Goal: Task Accomplishment & Management: Use online tool/utility

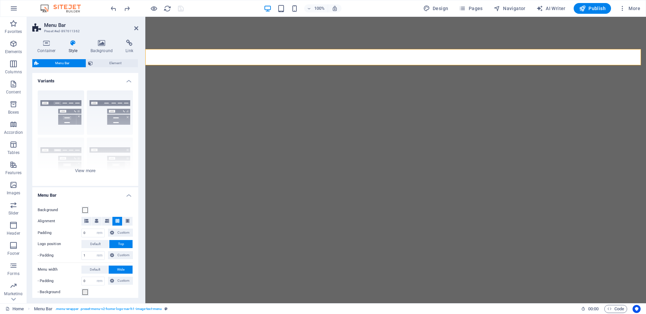
select select "rem"
select select "preset-menu-v2-home-logo-nav-h1-image-text-menu"
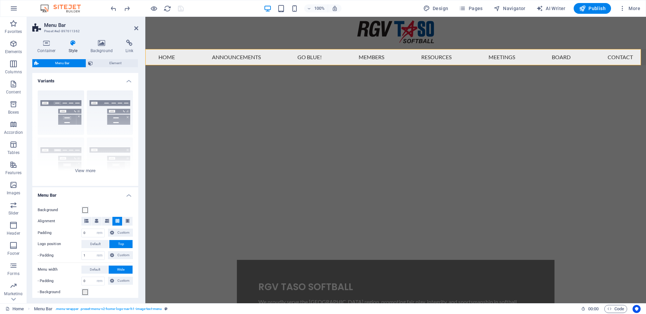
scroll to position [119, 0]
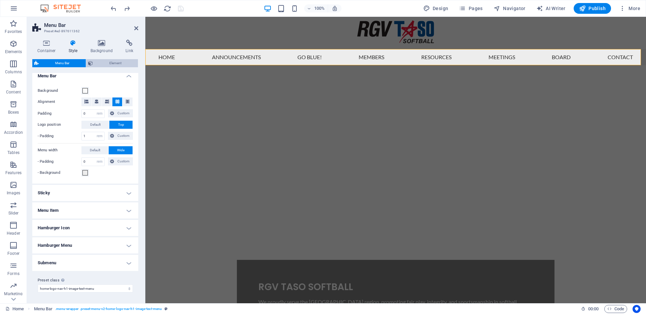
click at [119, 64] on span "Element" at bounding box center [115, 63] width 41 height 8
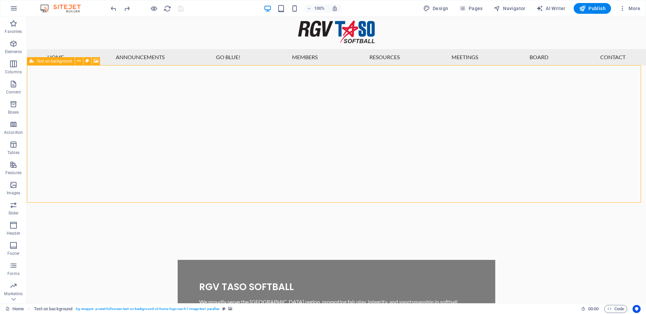
click at [37, 61] on span "Text on background" at bounding box center [54, 61] width 35 height 4
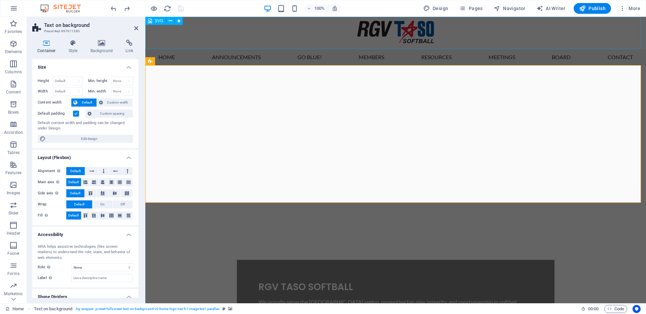
click at [309, 37] on figure ".st0 { fill: #00539b; } .st1 { fill: #231f20; } .st2 { fill: #e31837; }" at bounding box center [395, 33] width 501 height 32
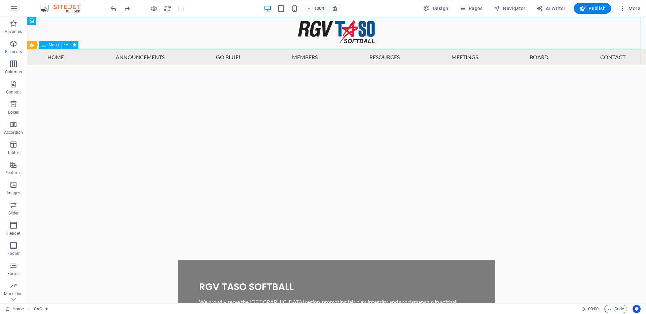
click at [51, 45] on span "Menu" at bounding box center [54, 45] width 10 height 4
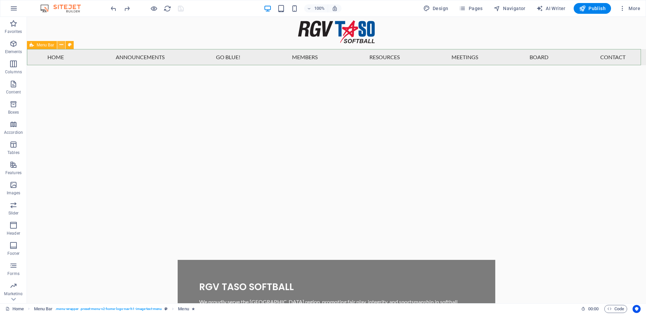
click at [63, 44] on icon at bounding box center [62, 44] width 4 height 7
click at [66, 45] on icon at bounding box center [66, 44] width 4 height 7
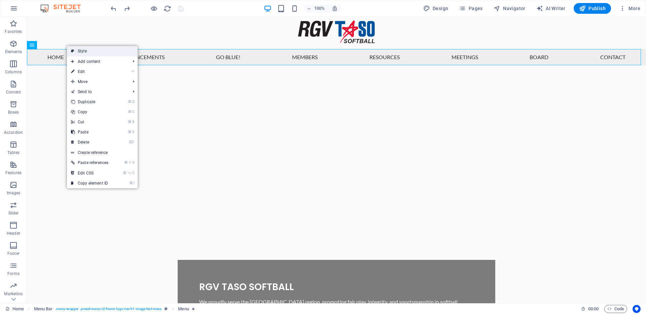
click at [69, 47] on link "Style" at bounding box center [102, 51] width 71 height 10
select select "rem"
select select "preset-menu-v2-home-logo-nav-h1-image-text-menu"
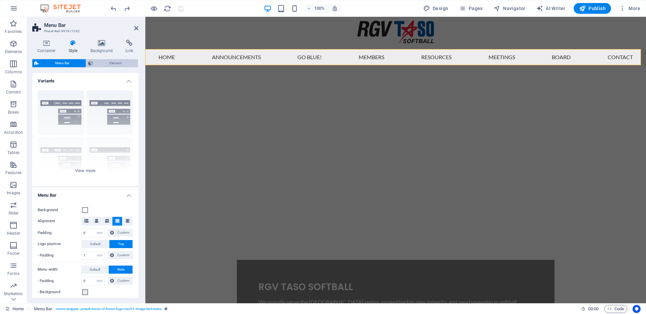
click at [116, 66] on span "Element" at bounding box center [115, 63] width 41 height 8
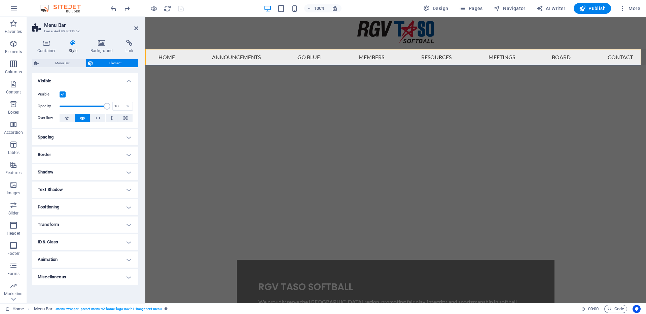
click at [85, 244] on h4 "ID & Class" at bounding box center [85, 242] width 106 height 16
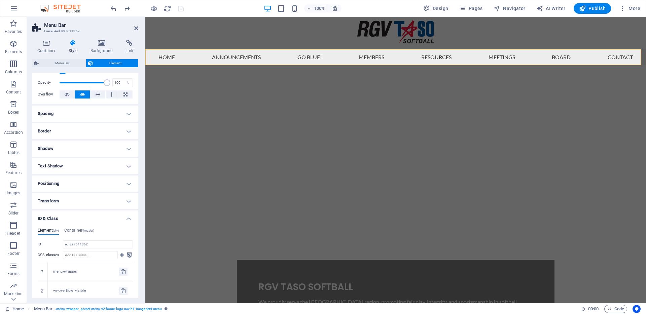
scroll to position [63, 0]
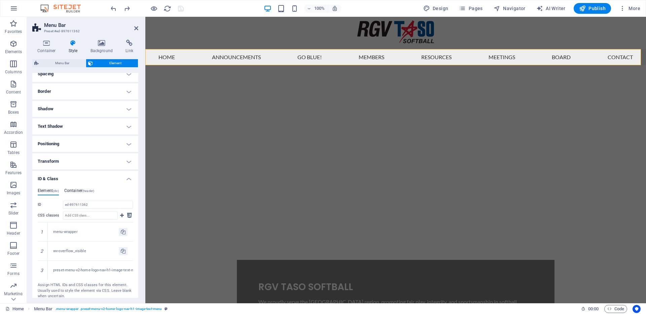
click at [79, 190] on h4 "Container (header)" at bounding box center [79, 191] width 30 height 7
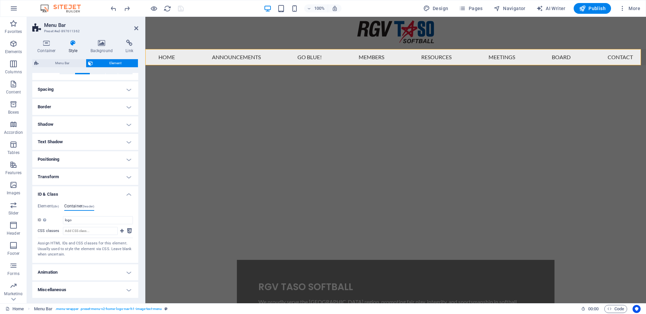
scroll to position [48, 0]
click at [51, 208] on h4 "Element (div)" at bounding box center [48, 207] width 21 height 7
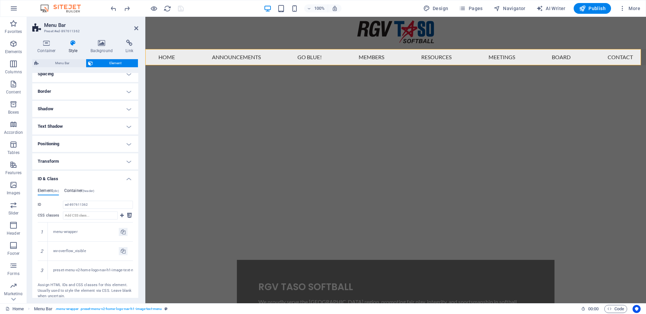
click at [76, 191] on h4 "Container (header)" at bounding box center [79, 191] width 30 height 7
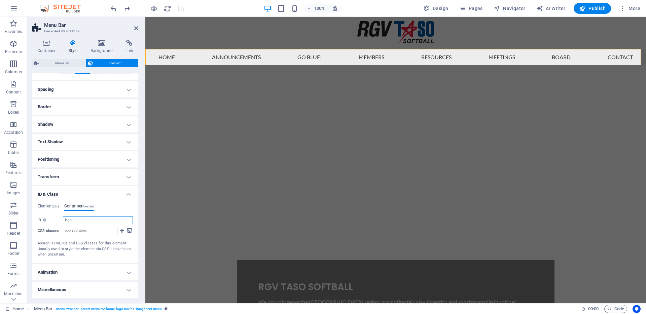
click at [69, 219] on input "logo" at bounding box center [98, 220] width 70 height 8
type input "menu"
click at [182, 9] on icon "save" at bounding box center [181, 9] width 8 height 8
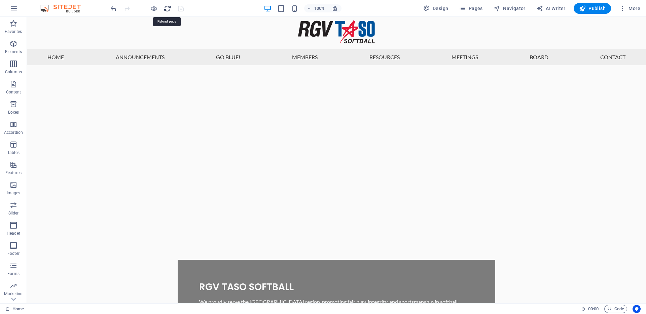
click at [165, 11] on icon "reload" at bounding box center [168, 9] width 8 height 8
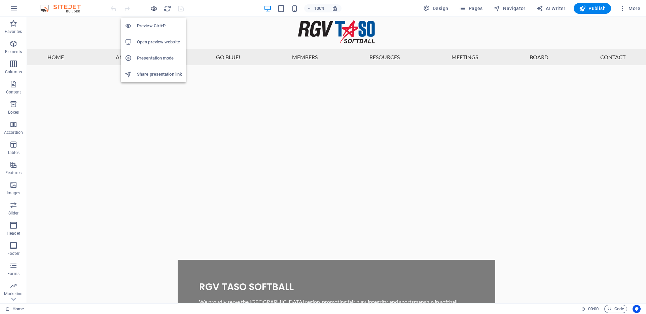
click at [156, 10] on icon "button" at bounding box center [154, 9] width 8 height 8
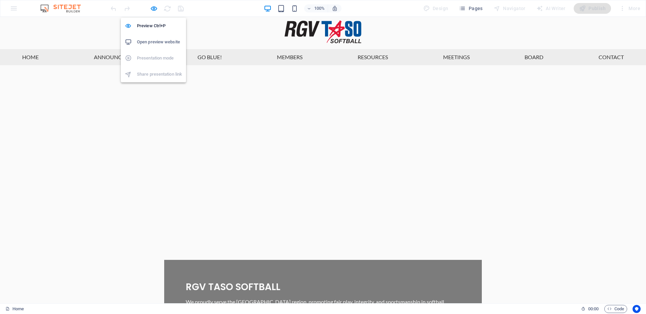
click at [151, 43] on h6 "Open preview website" at bounding box center [159, 42] width 45 height 8
click at [154, 9] on icon "button" at bounding box center [154, 9] width 8 height 8
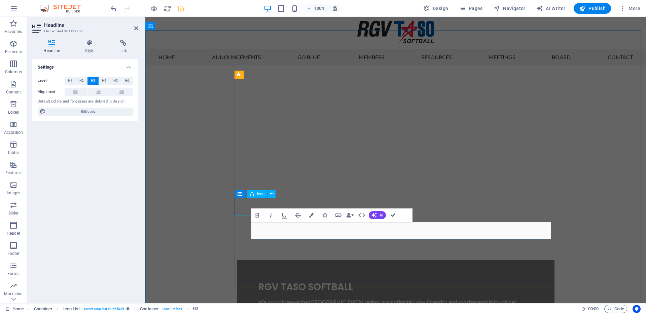
select select "xMidYMid"
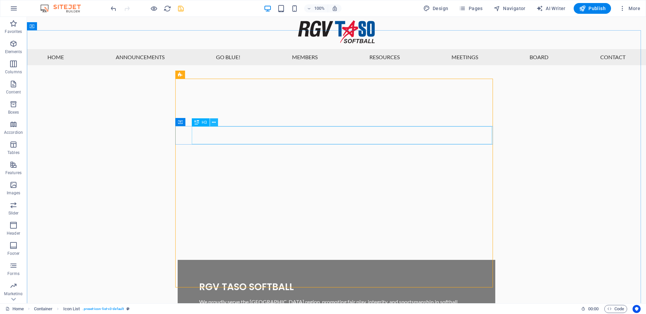
click at [217, 122] on button at bounding box center [214, 122] width 8 height 8
click at [228, 121] on icon at bounding box center [227, 122] width 4 height 7
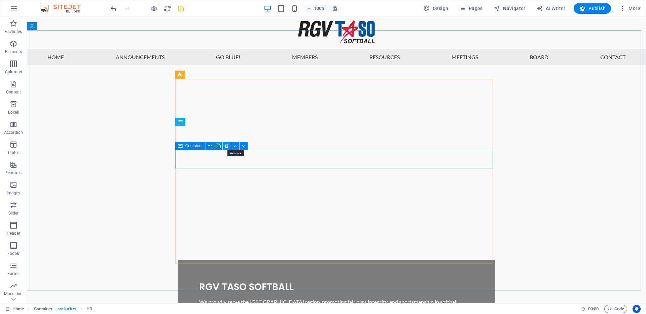
click at [226, 145] on icon at bounding box center [227, 146] width 4 height 7
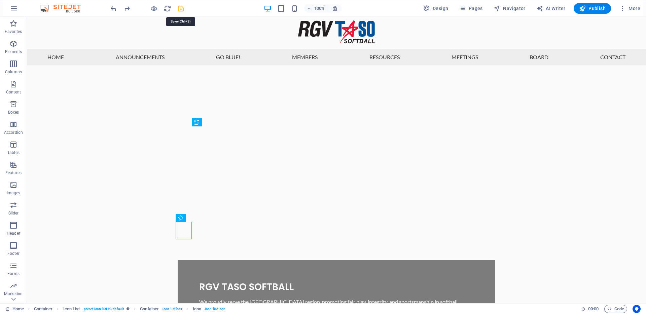
click at [182, 8] on icon "save" at bounding box center [181, 9] width 8 height 8
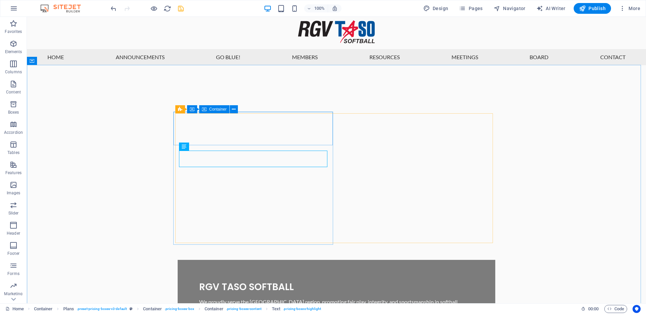
click at [209, 109] on div "Container" at bounding box center [214, 109] width 30 height 8
click at [209, 109] on div "Container" at bounding box center [215, 110] width 30 height 8
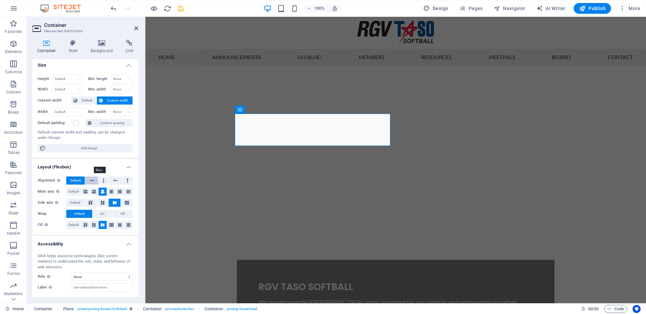
scroll to position [0, 0]
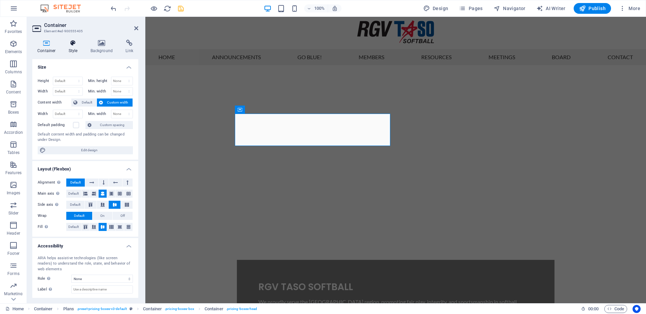
click at [69, 46] on icon at bounding box center [73, 43] width 19 height 7
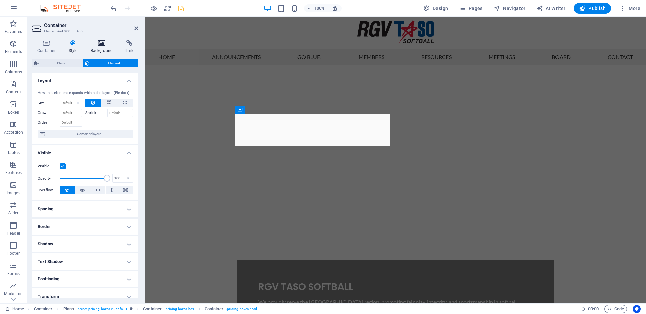
click at [105, 47] on h4 "Background" at bounding box center [102, 47] width 35 height 14
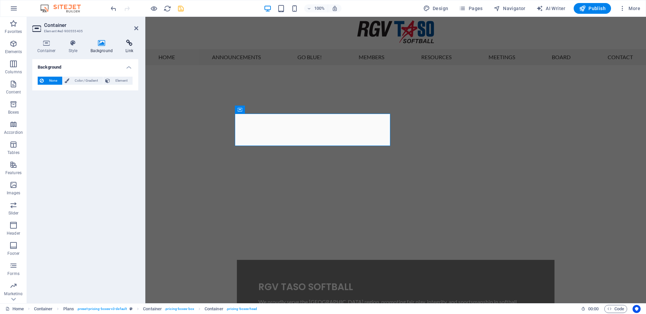
click at [131, 45] on icon at bounding box center [129, 43] width 18 height 7
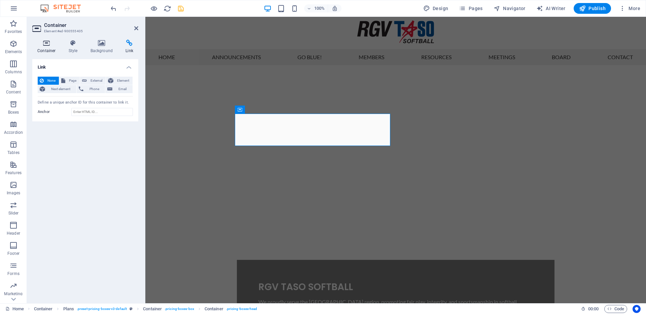
click at [52, 51] on h4 "Container" at bounding box center [47, 47] width 31 height 14
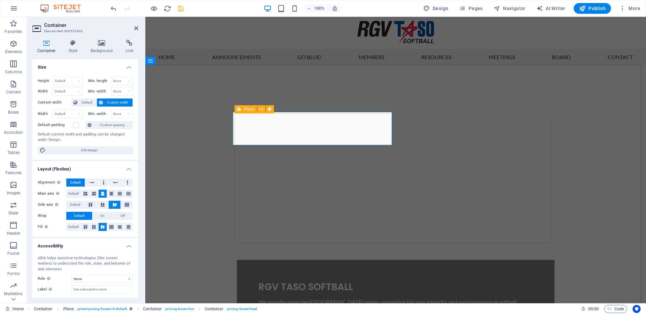
click at [240, 110] on icon at bounding box center [239, 109] width 4 height 8
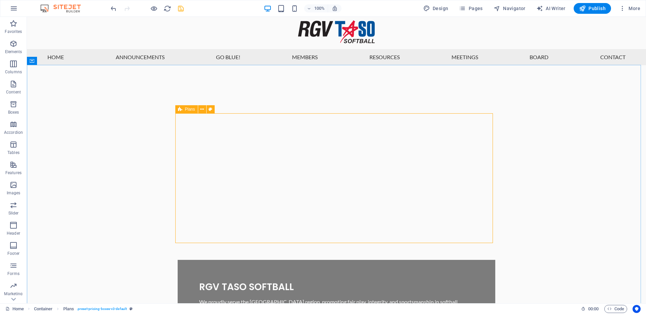
click at [188, 111] on span "Plans" at bounding box center [190, 109] width 10 height 4
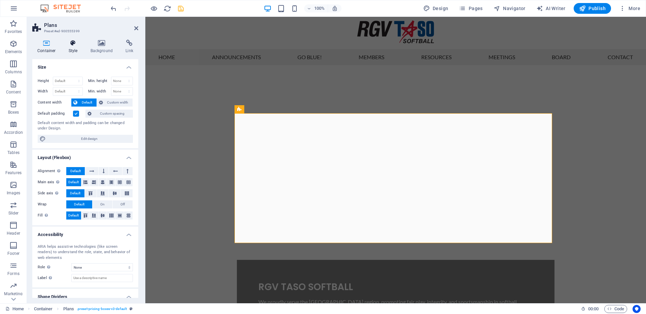
click at [73, 49] on h4 "Style" at bounding box center [75, 47] width 22 height 14
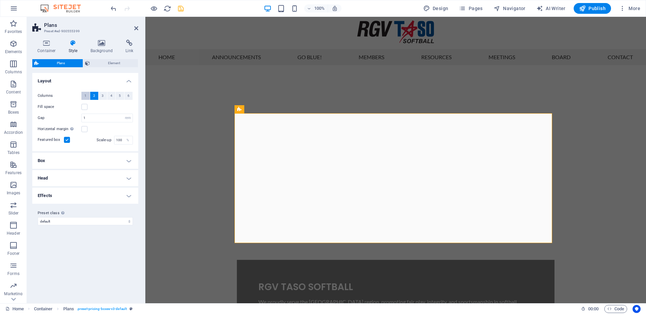
click at [84, 96] on span "1" at bounding box center [85, 96] width 2 height 8
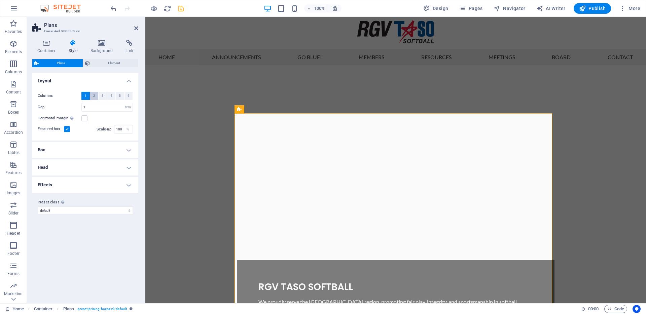
click at [95, 97] on span "2" at bounding box center [94, 96] width 2 height 8
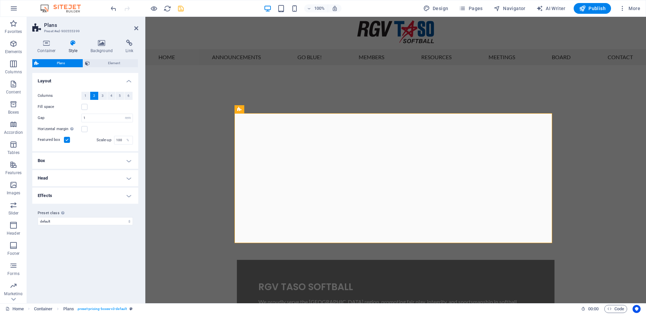
click at [119, 158] on h4 "Box" at bounding box center [85, 161] width 106 height 16
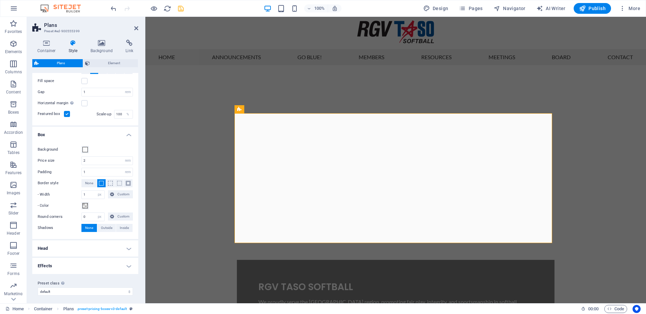
scroll to position [29, 0]
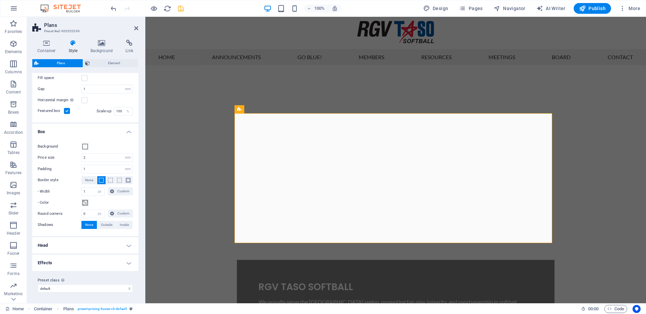
click at [125, 249] on h4 "Head" at bounding box center [85, 246] width 106 height 16
click at [126, 246] on h4 "Head" at bounding box center [85, 244] width 106 height 12
click at [131, 249] on h4 "Head" at bounding box center [85, 246] width 106 height 16
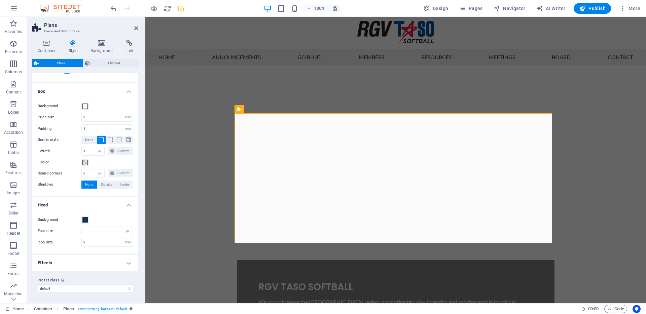
click at [128, 201] on h4 "Head" at bounding box center [85, 203] width 106 height 12
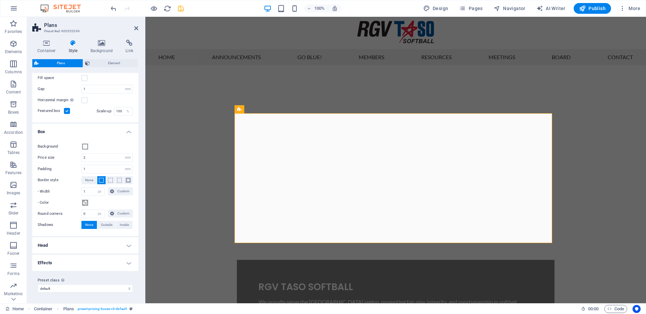
click at [128, 260] on h4 "Effects" at bounding box center [85, 263] width 106 height 16
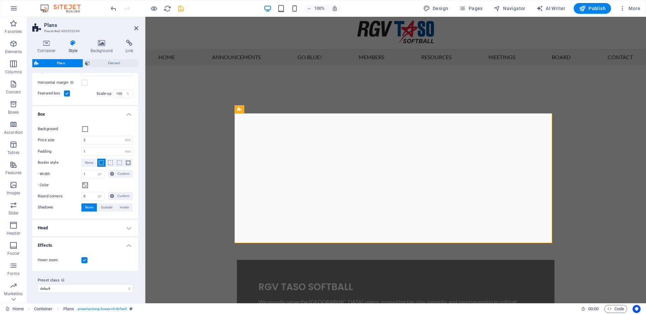
click at [125, 117] on h4 "Box" at bounding box center [85, 112] width 106 height 12
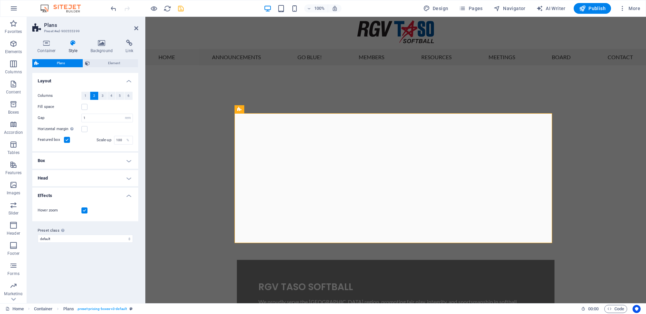
scroll to position [0, 0]
click at [88, 97] on button "1" at bounding box center [85, 96] width 8 height 8
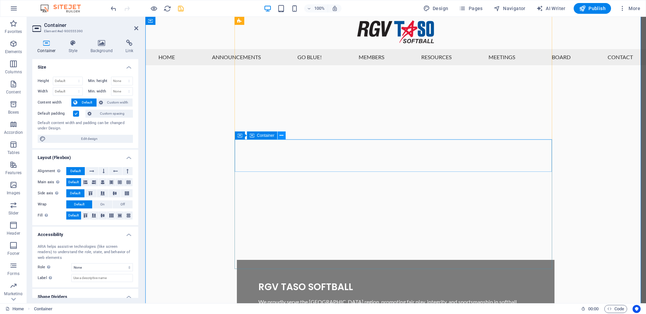
click at [281, 136] on icon at bounding box center [282, 135] width 4 height 7
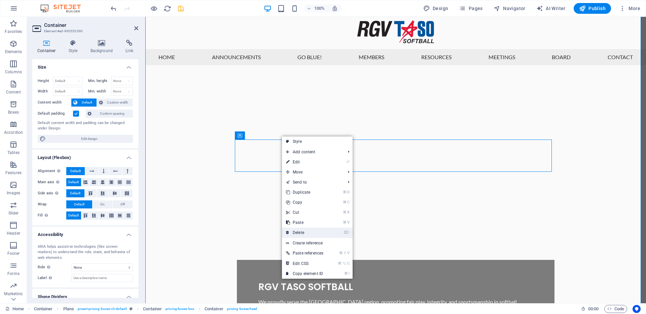
click at [299, 233] on link "⌦ Delete" at bounding box center [304, 233] width 45 height 10
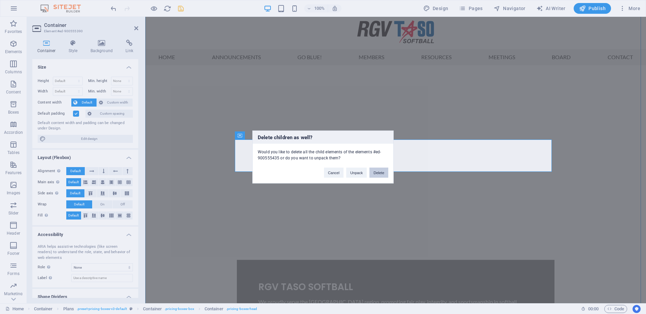
click at [376, 171] on button "Delete" at bounding box center [378, 173] width 19 height 10
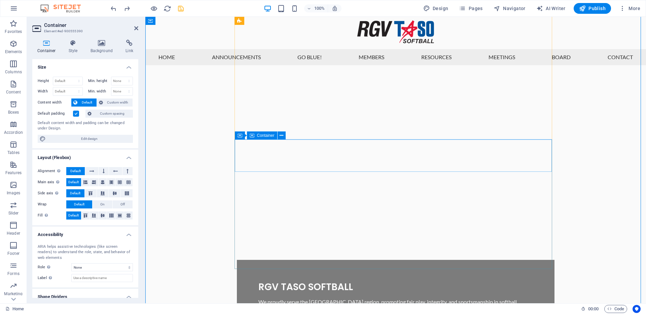
click at [253, 136] on icon at bounding box center [252, 136] width 5 height 8
click at [240, 135] on icon at bounding box center [239, 135] width 5 height 8
click at [271, 136] on button at bounding box center [269, 135] width 8 height 8
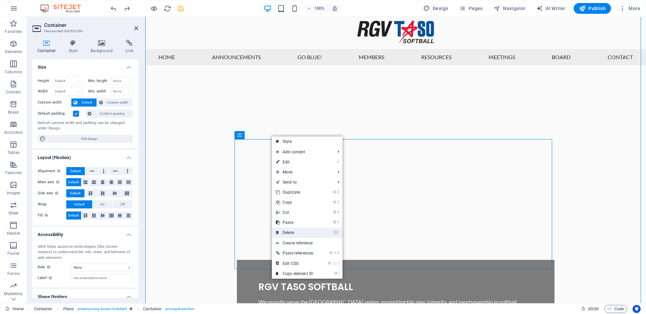
click at [294, 231] on link "⌦ Delete" at bounding box center [294, 233] width 45 height 10
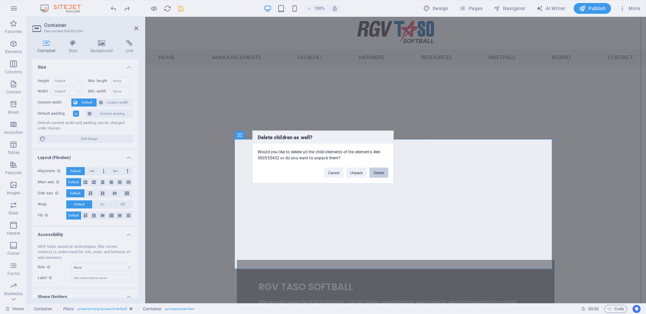
click at [380, 175] on button "Delete" at bounding box center [378, 173] width 19 height 10
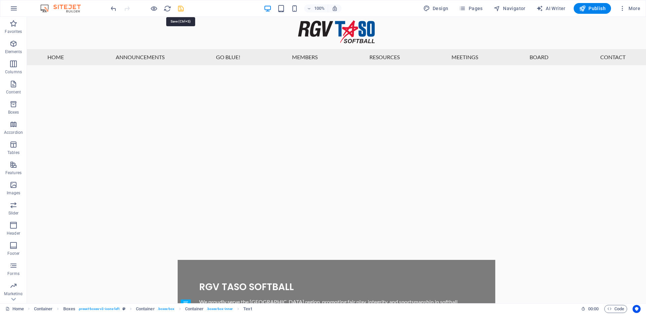
click at [181, 8] on icon "save" at bounding box center [181, 9] width 8 height 8
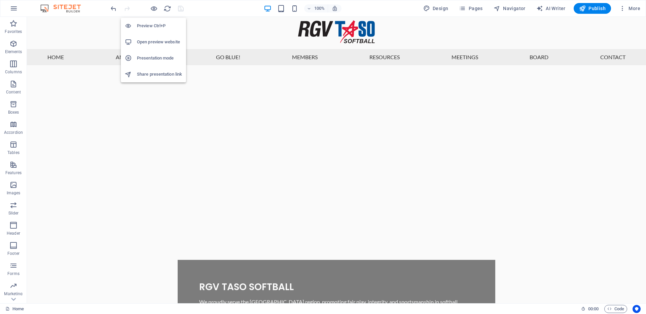
click at [155, 41] on h6 "Open preview website" at bounding box center [159, 42] width 45 height 8
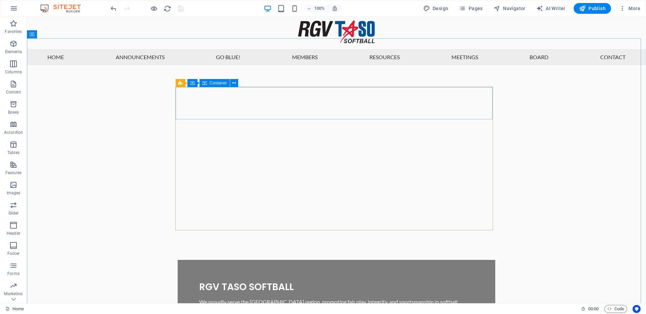
click at [222, 84] on span "Container" at bounding box center [218, 83] width 17 height 4
click at [221, 83] on span "Container" at bounding box center [218, 83] width 17 height 4
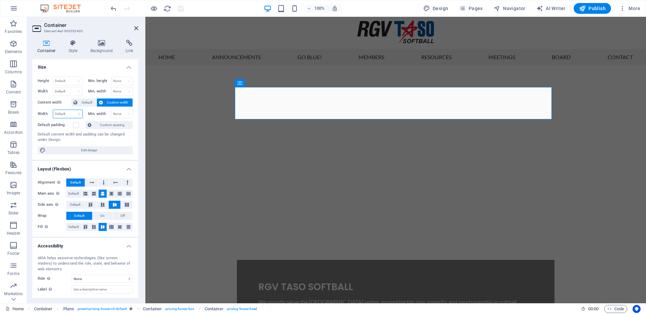
click at [70, 112] on select "Default px rem % em vh vw" at bounding box center [67, 114] width 29 height 8
select select "%"
click at [72, 110] on select "Default px rem % em vh vw" at bounding box center [67, 114] width 29 height 8
type input "100"
click at [245, 82] on span "Plans" at bounding box center [249, 83] width 10 height 4
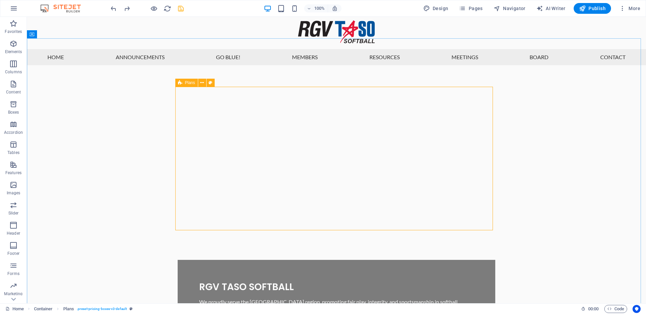
click at [188, 81] on span "Plans" at bounding box center [190, 83] width 10 height 4
select select "rem"
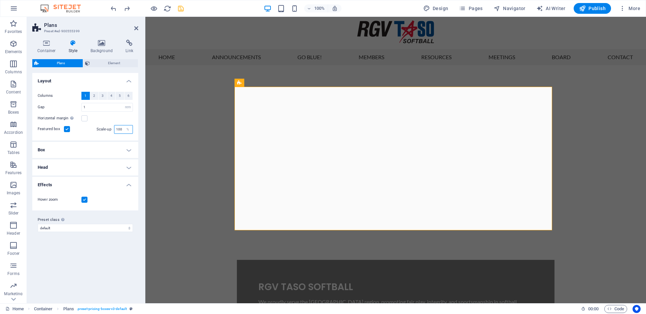
click at [121, 130] on input "100" at bounding box center [123, 129] width 18 height 8
click at [121, 130] on input "85" at bounding box center [123, 129] width 18 height 8
click at [105, 135] on div "Columns 1 2 3 4 5 6 Fill space Gap 1 px rem % vw vh Horizontal margin Only if t…" at bounding box center [85, 113] width 109 height 56
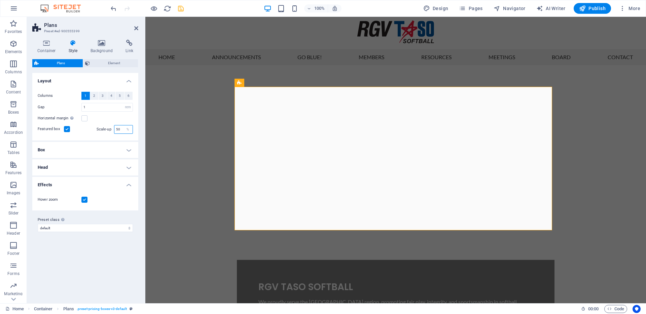
click at [122, 130] on input "50" at bounding box center [123, 129] width 18 height 8
type input "100"
click at [101, 121] on div "Horizontal margin Only if the containers "Content width" is not set to "Default"" at bounding box center [85, 118] width 95 height 8
click at [101, 154] on h4 "Box" at bounding box center [85, 150] width 106 height 16
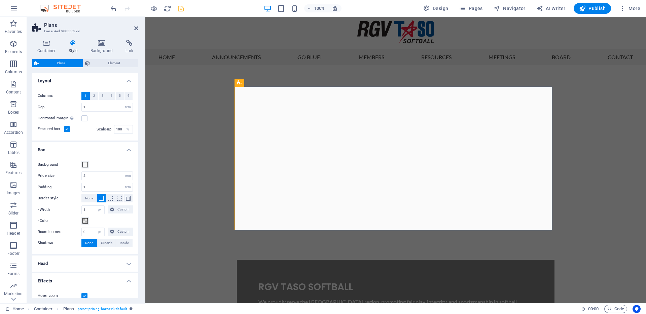
click at [116, 152] on h4 "Box" at bounding box center [85, 148] width 106 height 12
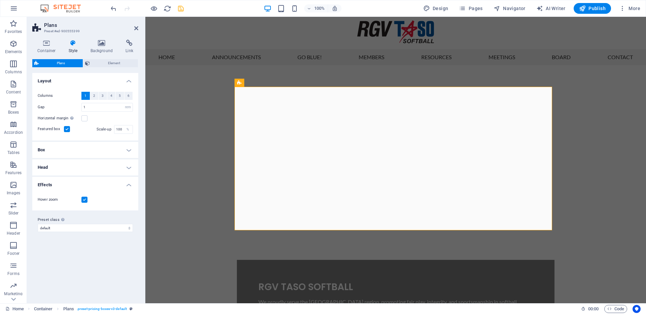
click at [115, 164] on h4 "Head" at bounding box center [85, 167] width 106 height 16
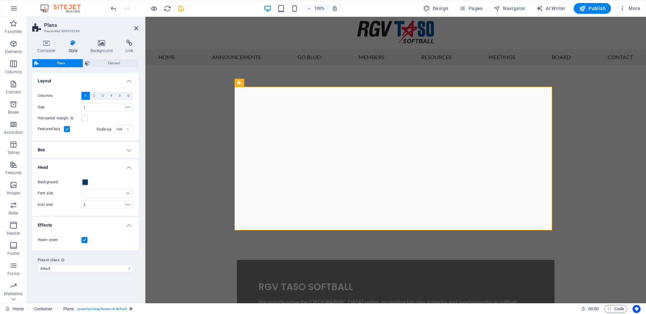
click at [115, 165] on h4 "Head" at bounding box center [85, 165] width 106 height 12
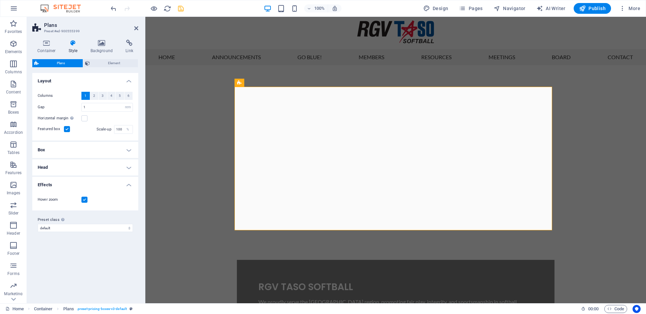
click at [109, 188] on h4 "Effects" at bounding box center [85, 183] width 106 height 12
click at [110, 208] on select "default Add preset class" at bounding box center [85, 211] width 95 height 8
click at [93, 96] on span "2" at bounding box center [94, 96] width 2 height 8
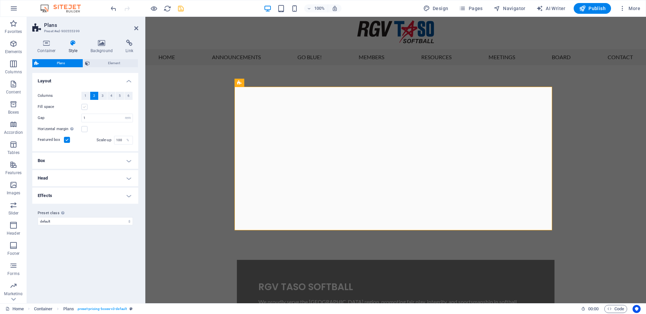
click at [84, 105] on label at bounding box center [84, 107] width 6 height 6
click at [0, 0] on input "Fill space" at bounding box center [0, 0] width 0 height 0
click at [85, 107] on label at bounding box center [84, 107] width 6 height 6
click at [0, 0] on input "Fill space" at bounding box center [0, 0] width 0 height 0
click at [86, 97] on button "1" at bounding box center [85, 96] width 8 height 8
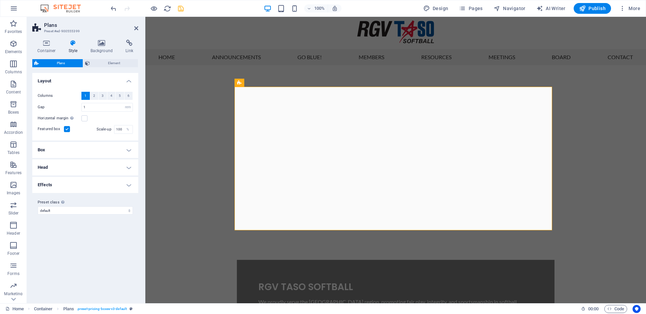
click at [68, 129] on label at bounding box center [67, 129] width 6 height 6
click at [0, 0] on input "Featured box" at bounding box center [0, 0] width 0 height 0
click at [86, 119] on label at bounding box center [84, 118] width 6 height 6
click at [0, 0] on input "Horizontal margin Only if the containers "Content width" is not set to "Default"" at bounding box center [0, 0] width 0 height 0
click at [86, 119] on label at bounding box center [84, 118] width 6 height 6
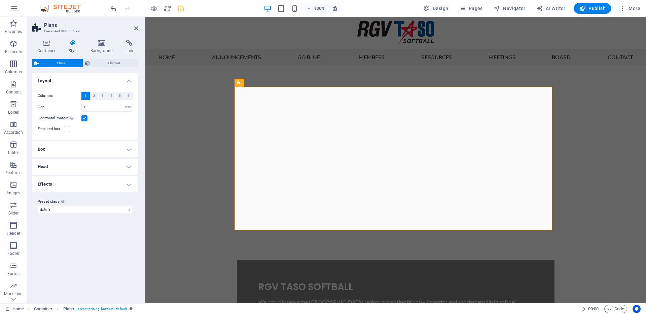
click at [0, 0] on input "Horizontal margin Only if the containers "Content width" is not set to "Default"" at bounding box center [0, 0] width 0 height 0
click at [67, 129] on label at bounding box center [67, 129] width 6 height 6
click at [0, 0] on input "Featured box" at bounding box center [0, 0] width 0 height 0
click at [97, 63] on span "Element" at bounding box center [114, 63] width 44 height 8
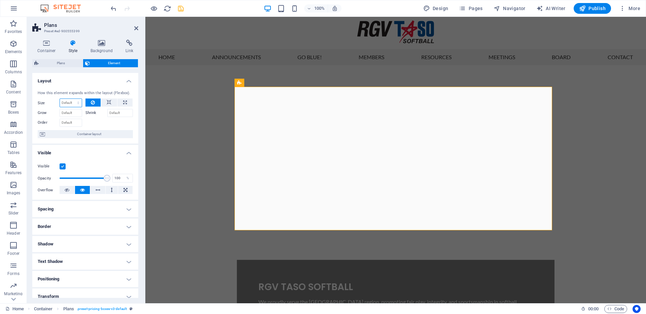
click at [77, 104] on select "Default auto px % 1/1 1/2 1/3 1/4 1/5 1/6 1/7 1/8 1/9 1/10" at bounding box center [71, 103] width 22 height 8
select select "%"
click at [71, 99] on select "Default auto px % 1/1 1/2 1/3 1/4 1/5 1/6 1/7 1/8 1/9 1/10" at bounding box center [71, 103] width 22 height 8
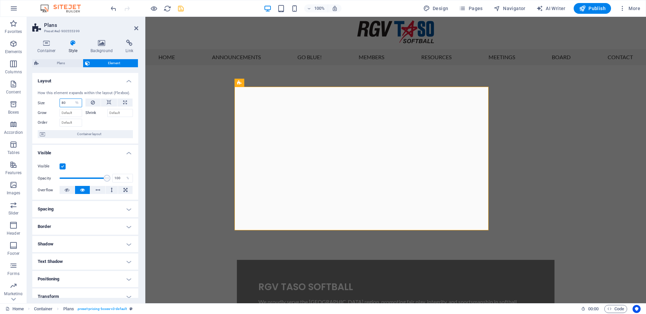
click at [70, 104] on input "80" at bounding box center [71, 103] width 22 height 8
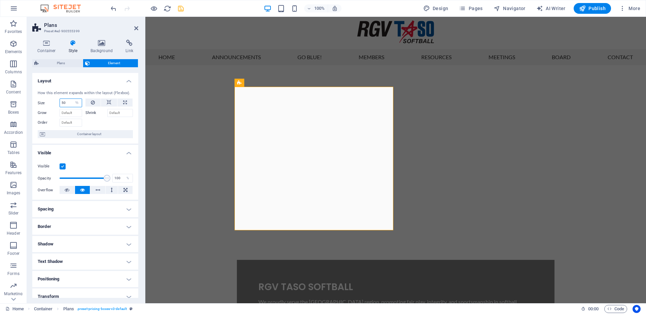
click at [67, 103] on input "50" at bounding box center [71, 103] width 22 height 8
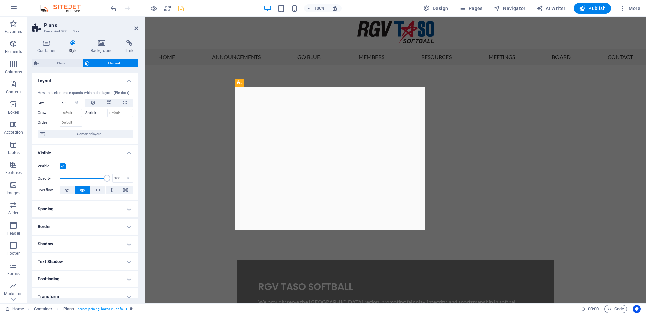
type input "60"
click at [94, 121] on div at bounding box center [109, 122] width 48 height 10
click at [84, 137] on span "Container layout" at bounding box center [89, 134] width 84 height 8
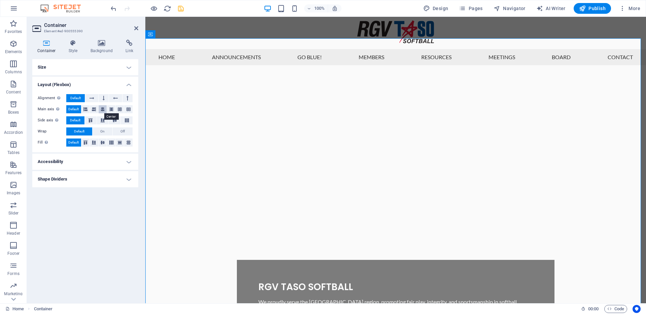
click at [103, 111] on icon at bounding box center [103, 109] width 4 height 8
click at [88, 162] on h4 "Accessibility" at bounding box center [85, 162] width 106 height 16
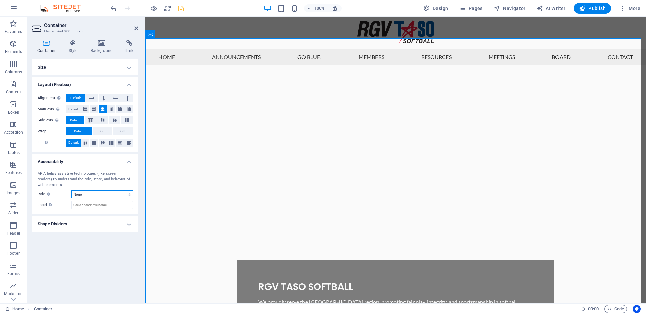
click at [99, 190] on select "None Alert Article Banner Comment Complementary Dialog Footer Header Marquee Pr…" at bounding box center [102, 194] width 62 height 8
click at [105, 164] on h4 "Accessibility" at bounding box center [85, 160] width 106 height 12
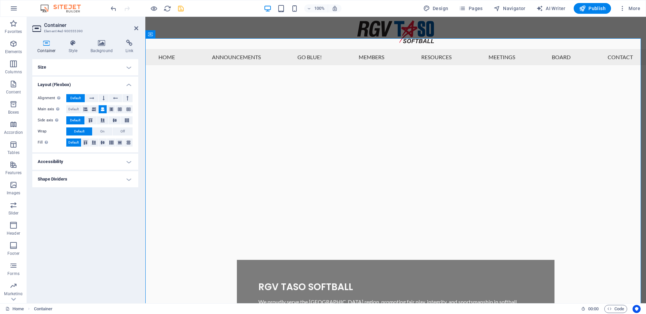
click at [99, 182] on h4 "Shape Dividers" at bounding box center [85, 179] width 106 height 16
click at [102, 193] on select "None Triangle Square Diagonal Polygon 1 Polygon 2 Zigzag Multiple Zigzags Waves…" at bounding box center [102, 193] width 62 height 8
click at [105, 178] on h4 "Shape Dividers" at bounding box center [85, 177] width 106 height 12
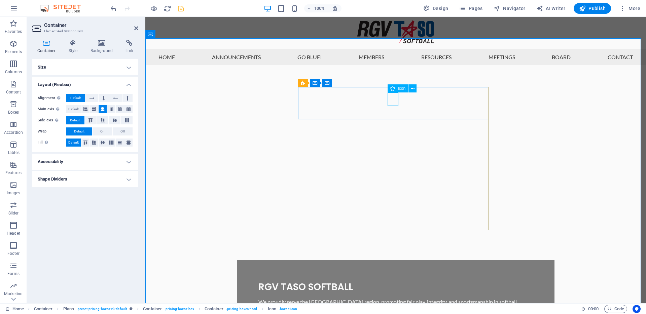
click at [397, 86] on div "Icon" at bounding box center [398, 88] width 21 height 8
select select "xMidYMid"
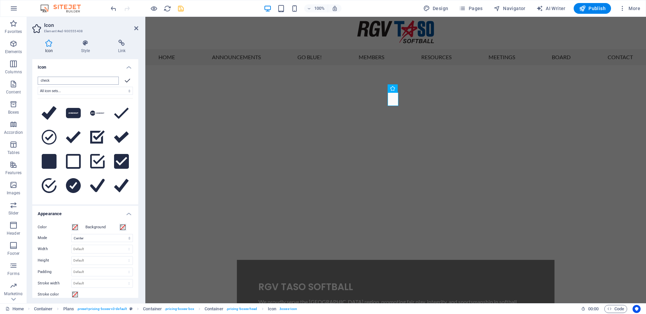
type input "$"
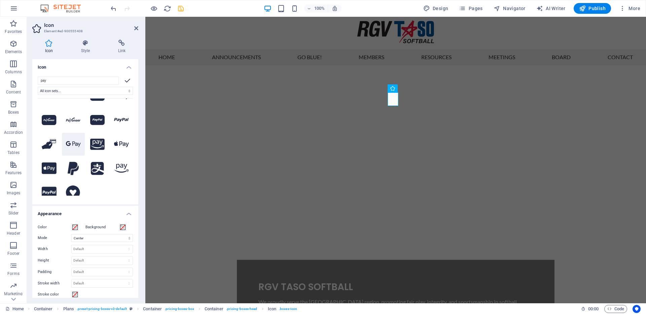
scroll to position [22, 0]
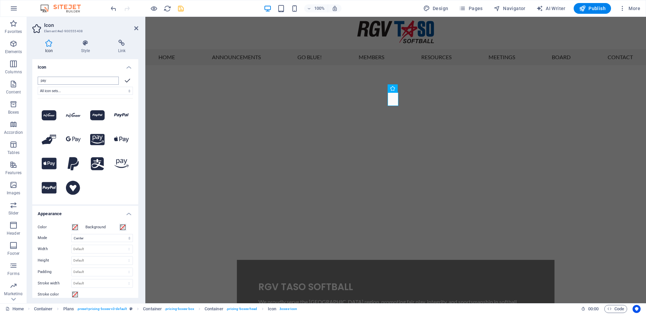
click at [57, 81] on input "pay" at bounding box center [78, 81] width 81 height 8
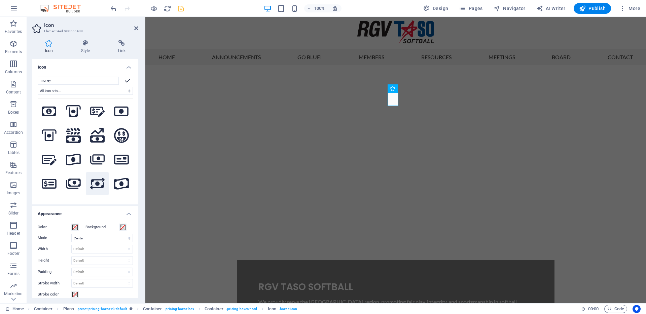
scroll to position [287, 0]
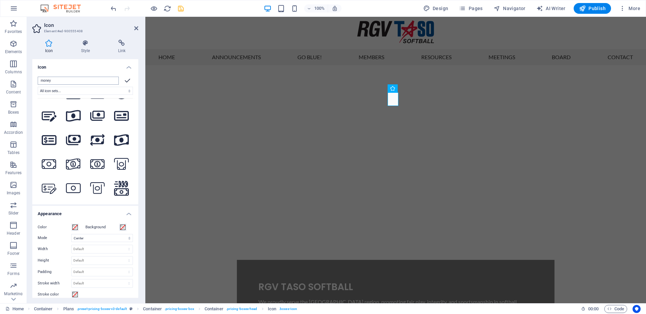
click at [50, 82] on input "money" at bounding box center [78, 81] width 81 height 8
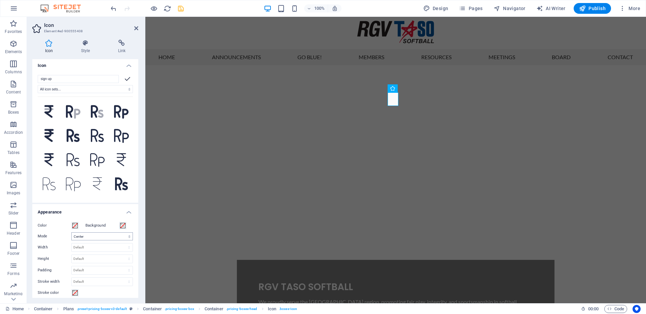
scroll to position [0, 0]
click at [58, 82] on input "sign up" at bounding box center [78, 81] width 81 height 8
type input "e"
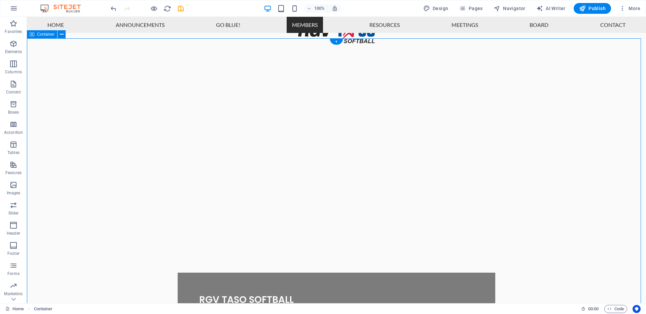
scroll to position [841, 0]
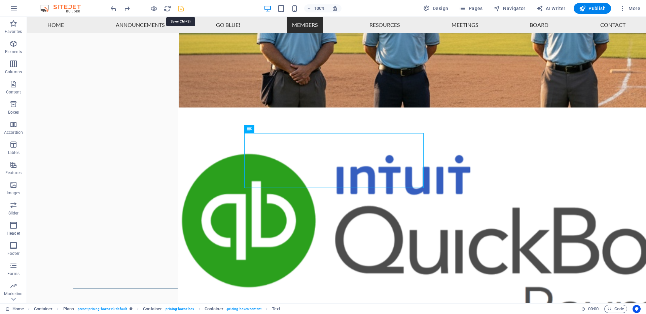
click at [180, 9] on icon "save" at bounding box center [181, 9] width 8 height 8
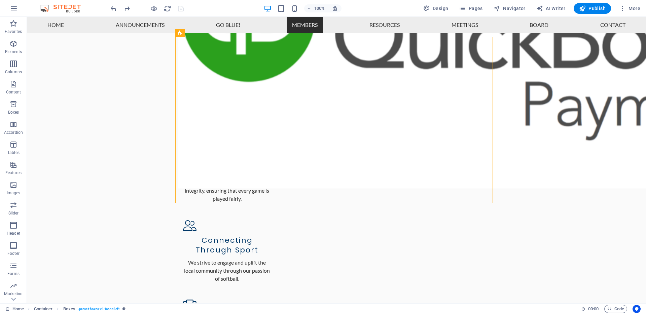
scroll to position [987, 0]
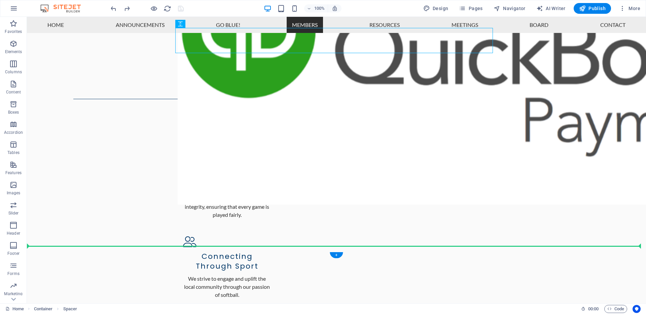
scroll to position [1038, 0]
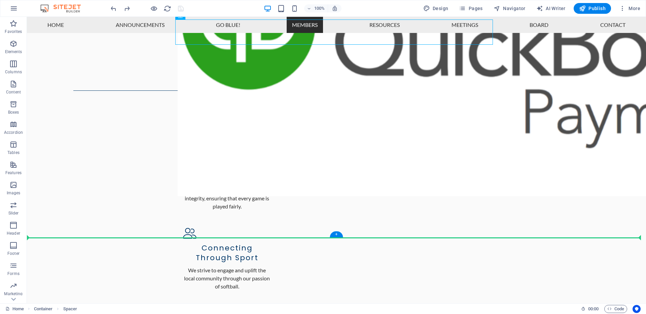
drag, startPoint x: 270, startPoint y: 82, endPoint x: 295, endPoint y: 216, distance: 136.1
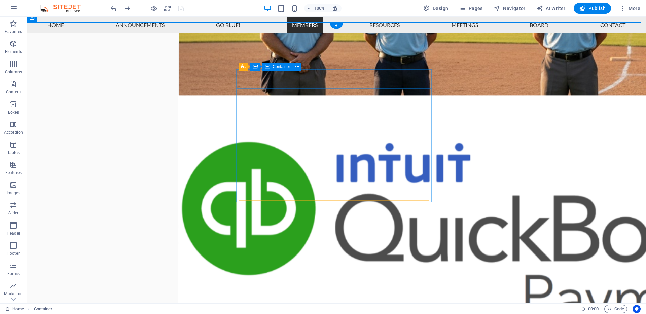
scroll to position [852, 0]
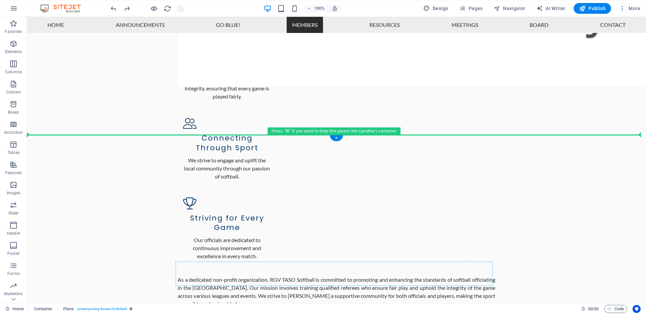
scroll to position [1149, 0]
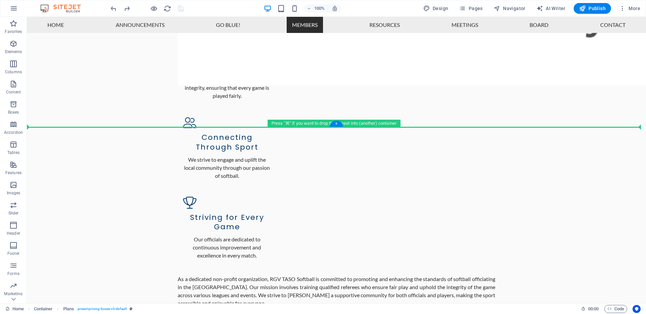
drag, startPoint x: 279, startPoint y: 88, endPoint x: 300, endPoint y: 106, distance: 28.4
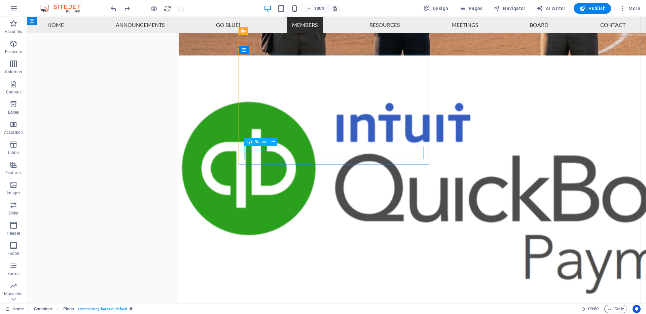
scroll to position [833, 0]
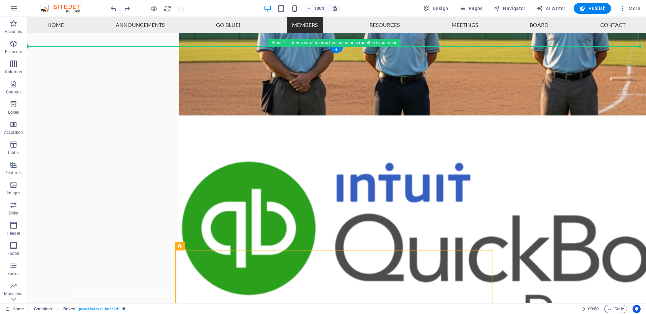
drag, startPoint x: 200, startPoint y: 234, endPoint x: 298, endPoint y: 70, distance: 191.9
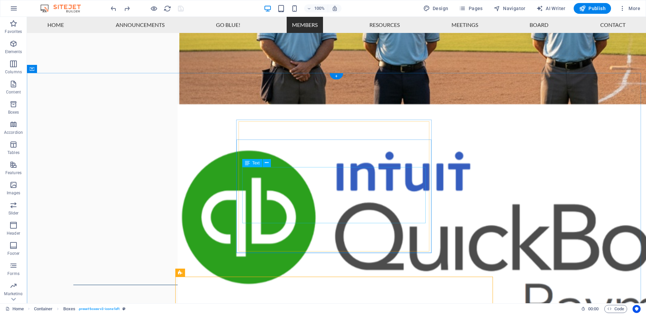
scroll to position [846, 0]
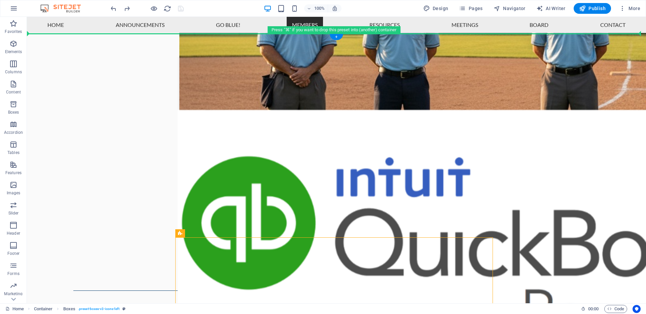
scroll to position [835, 0]
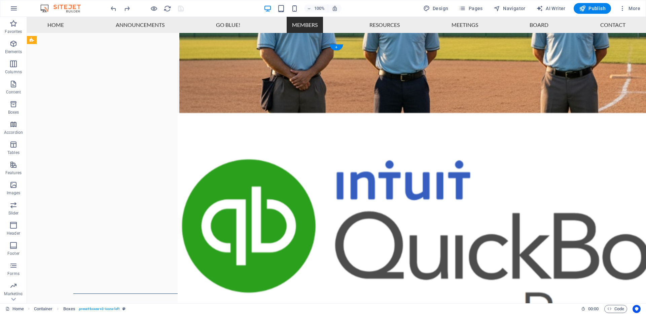
drag, startPoint x: 211, startPoint y: 250, endPoint x: 315, endPoint y: 90, distance: 190.9
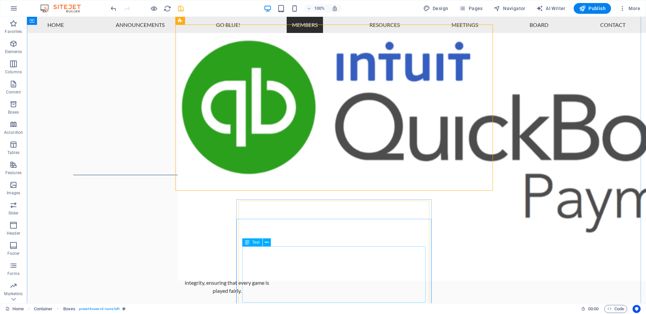
scroll to position [981, 0]
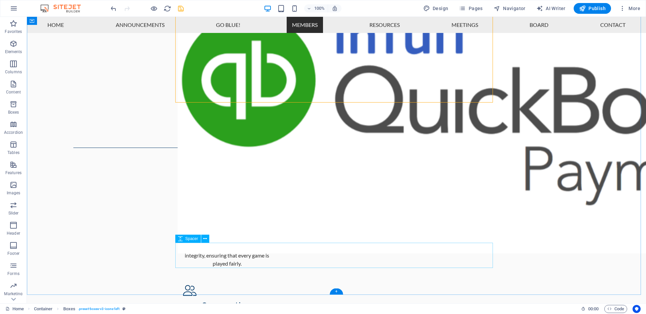
select select "px"
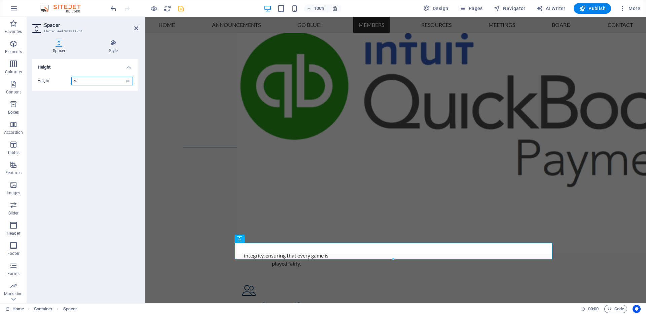
click at [103, 83] on input "50" at bounding box center [102, 81] width 61 height 8
type input "30"
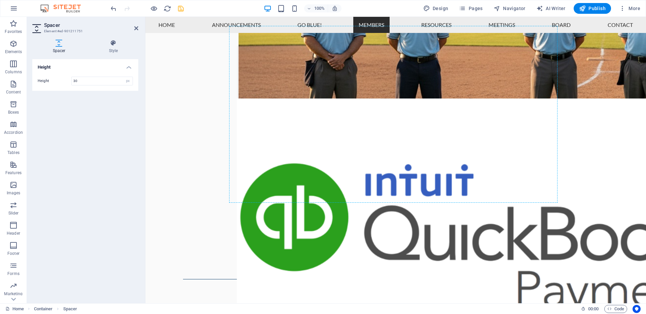
scroll to position [843, 0]
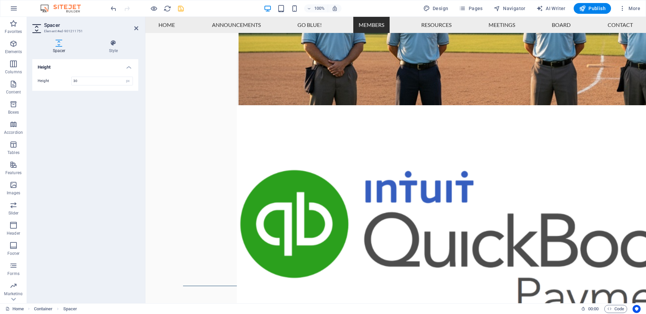
drag, startPoint x: 395, startPoint y: 258, endPoint x: 357, endPoint y: 76, distance: 185.7
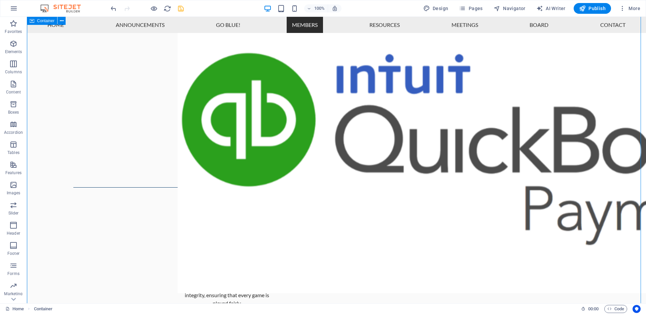
scroll to position [931, 0]
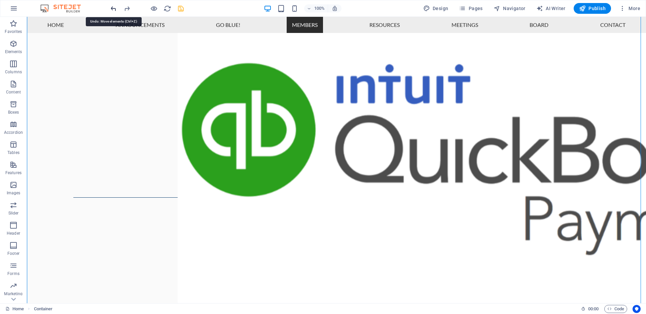
click at [114, 8] on icon "undo" at bounding box center [114, 9] width 8 height 8
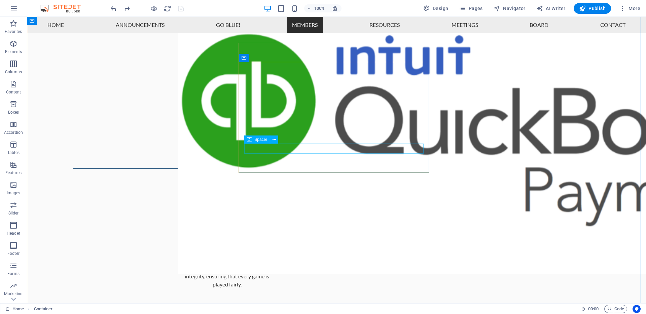
scroll to position [876, 0]
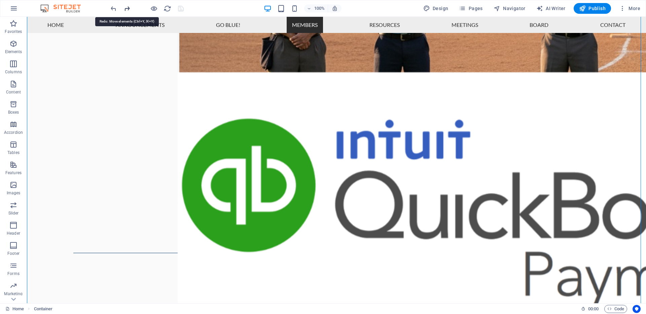
click at [126, 8] on icon "redo" at bounding box center [127, 9] width 8 height 8
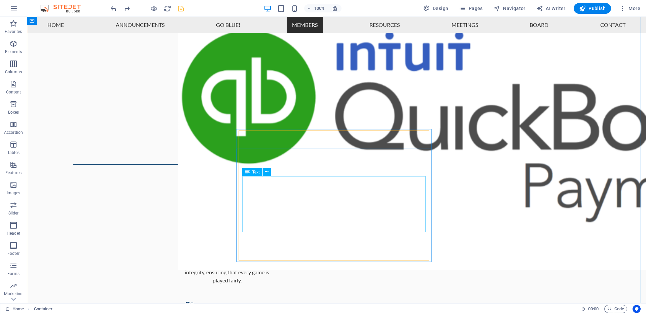
scroll to position [965, 0]
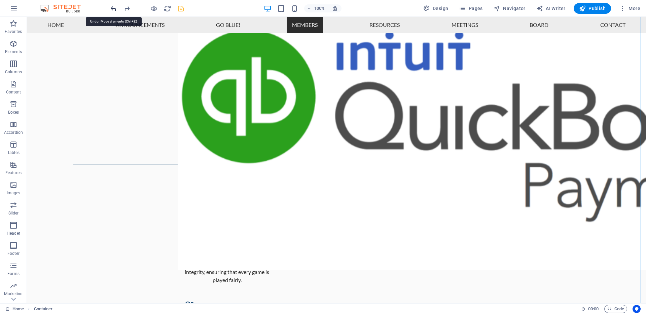
click at [115, 9] on icon "undo" at bounding box center [114, 9] width 8 height 8
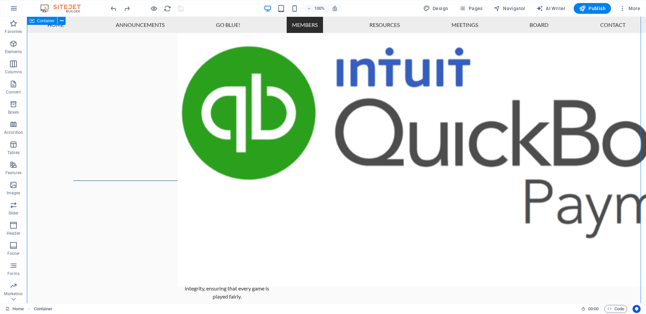
scroll to position [949, 0]
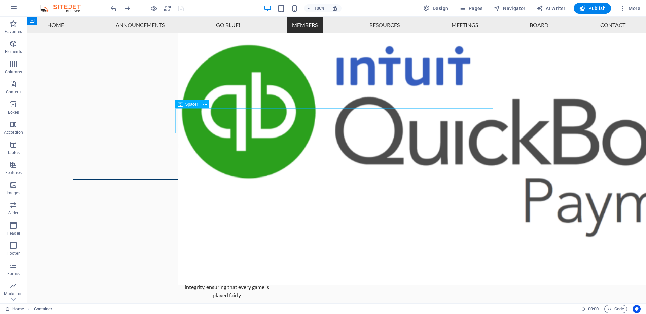
select select "px"
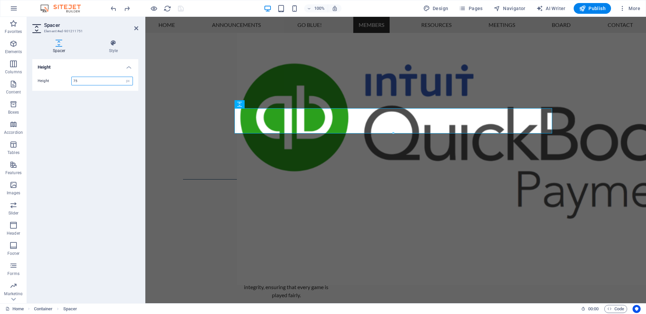
click at [80, 80] on input "75" at bounding box center [102, 81] width 61 height 8
type input "60"
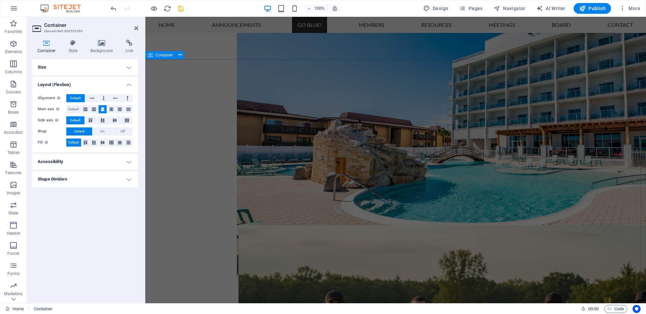
scroll to position [526, 0]
